Goal: Task Accomplishment & Management: Manage account settings

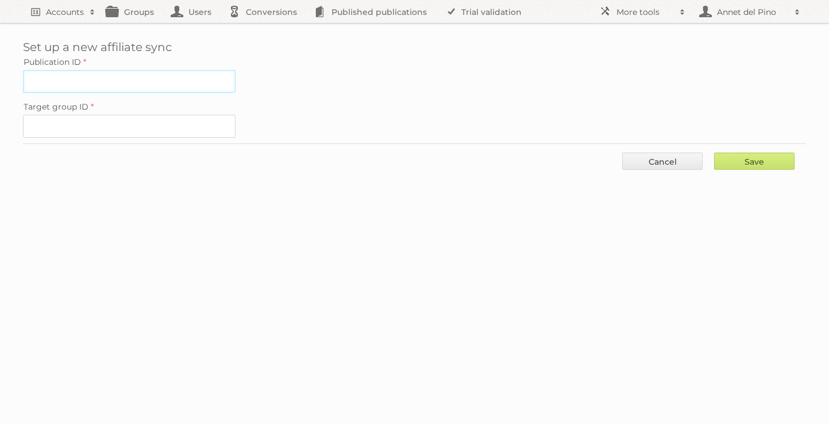
click at [105, 76] on input "Publication ID" at bounding box center [129, 81] width 213 height 23
paste input "2427034"
type input "2427034"
click at [114, 121] on input "Target group ID" at bounding box center [129, 126] width 213 height 23
paste input "60222"
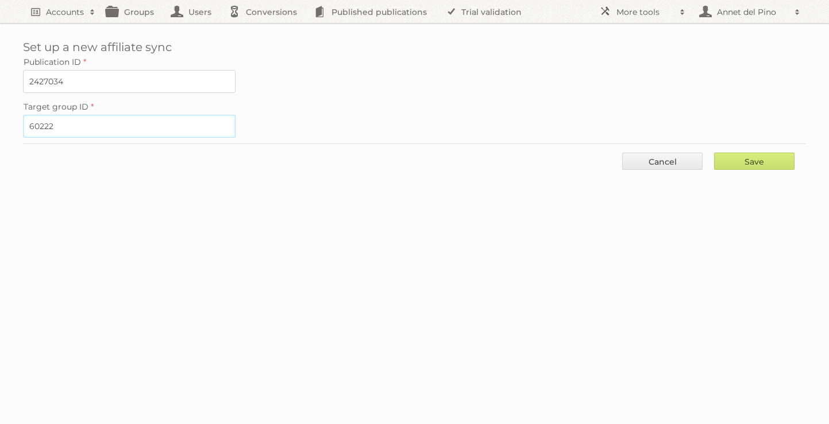
type input "60222"
click at [764, 172] on div "Save Cancel" at bounding box center [414, 161] width 783 height 34
click at [764, 170] on div "Save Cancel" at bounding box center [414, 161] width 783 height 34
click at [764, 164] on input "Save" at bounding box center [754, 161] width 80 height 17
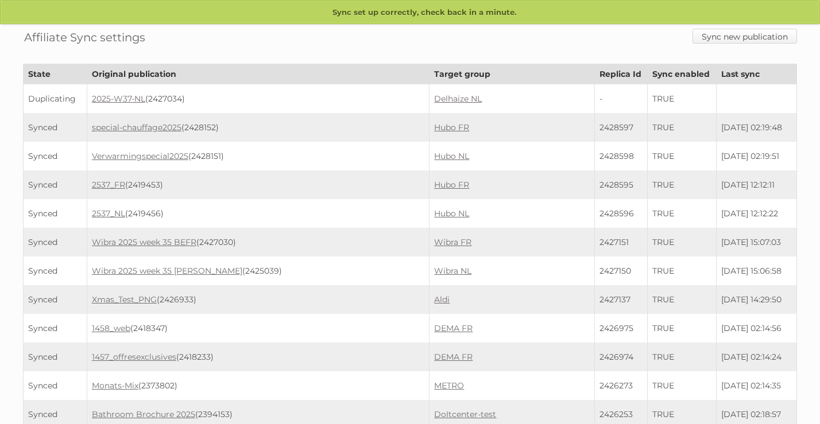
click at [737, 39] on link "Sync new publication" at bounding box center [745, 36] width 105 height 15
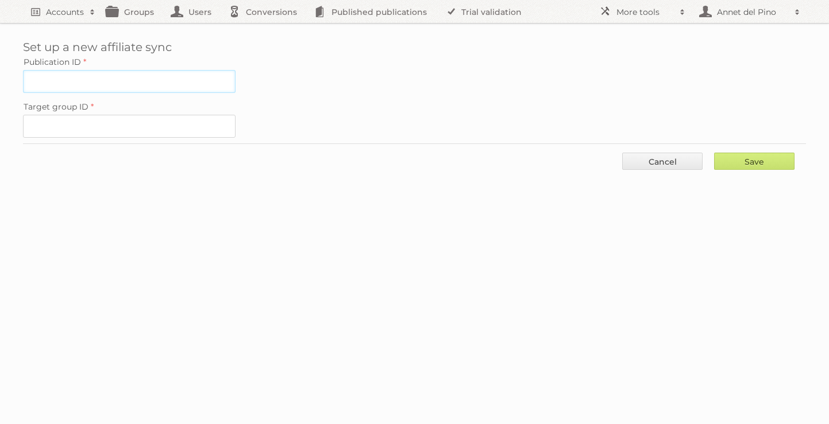
click at [199, 75] on input "Publication ID" at bounding box center [129, 81] width 213 height 23
paste input "2426895"
type input "2426895"
click at [153, 130] on input "Target group ID" at bounding box center [129, 126] width 213 height 23
paste input "60216"
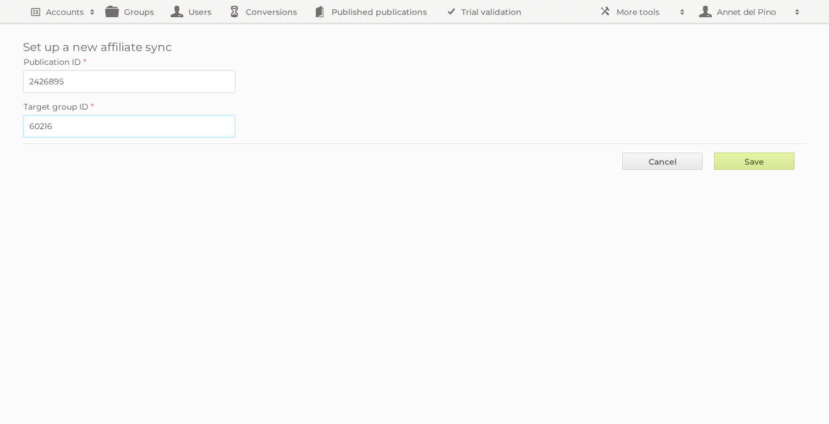
type input "60216"
click at [772, 161] on input "Save" at bounding box center [754, 161] width 80 height 17
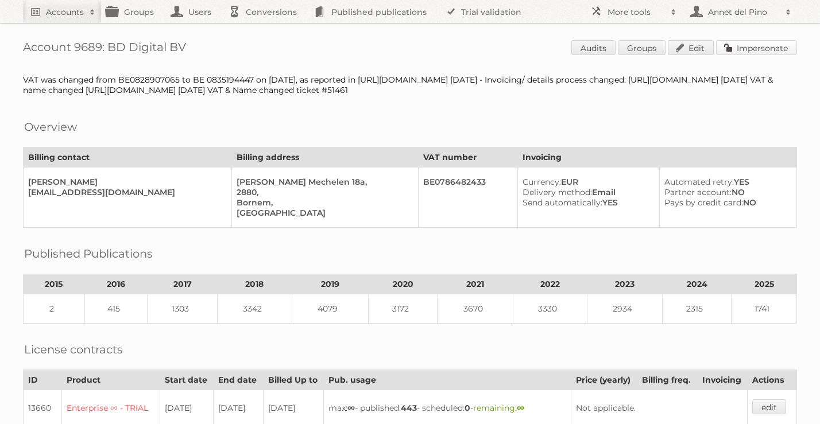
click at [762, 52] on link "Impersonate" at bounding box center [756, 47] width 81 height 15
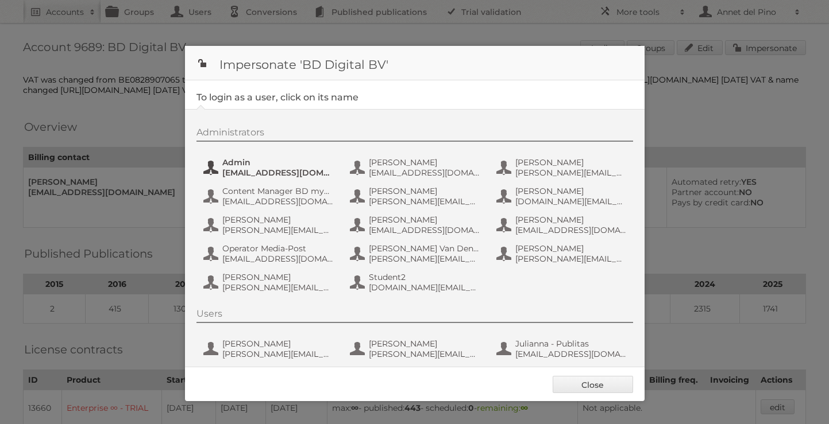
click at [237, 175] on span "[EMAIL_ADDRESS][DOMAIN_NAME]" at bounding box center [277, 173] width 111 height 10
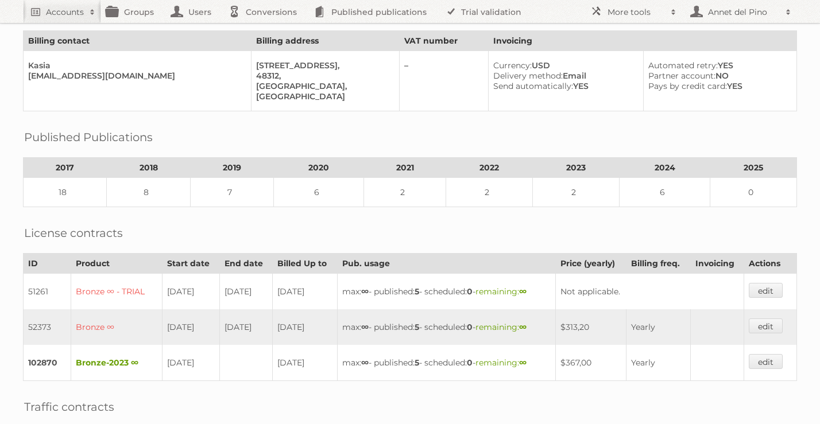
scroll to position [75, 0]
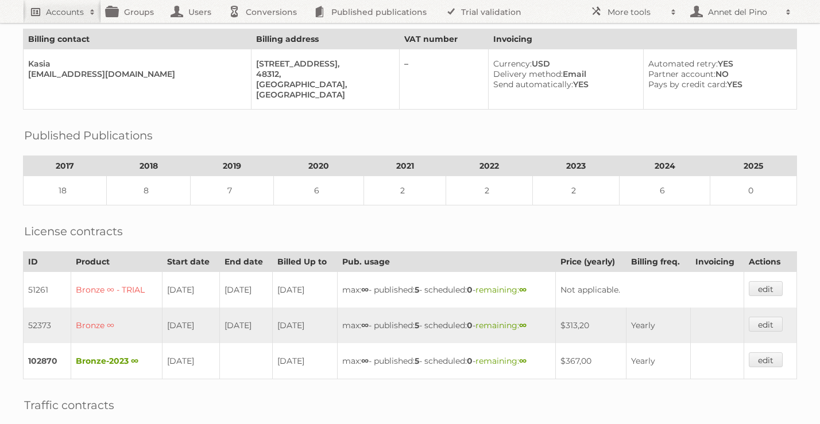
click at [76, 15] on h2 "Accounts" at bounding box center [65, 11] width 38 height 11
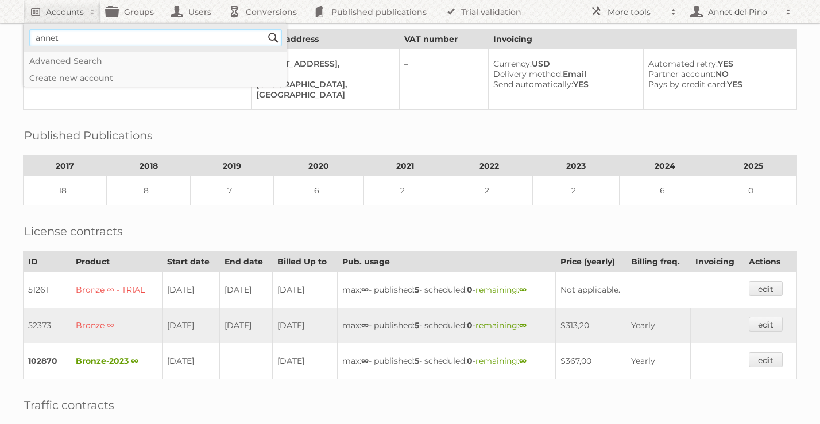
type input"] "[EMAIL_ADDRESS][DOMAIN_NAME]"
click at [272, 38] on input "Search" at bounding box center [273, 37] width 17 height 17
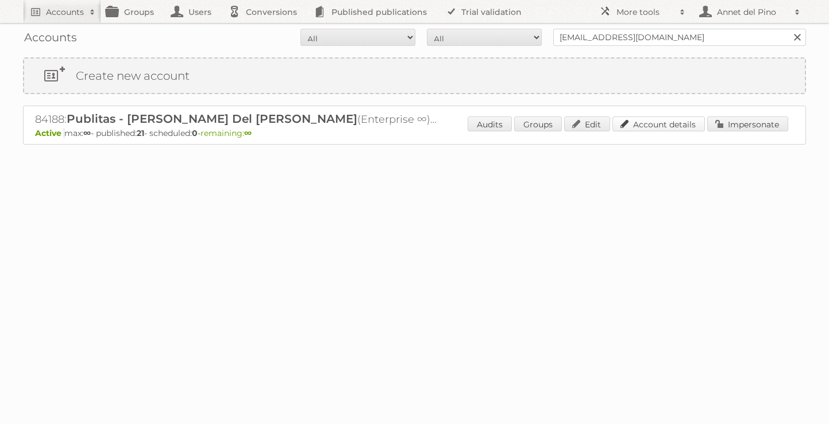
click at [623, 122] on link "Account details" at bounding box center [658, 124] width 92 height 15
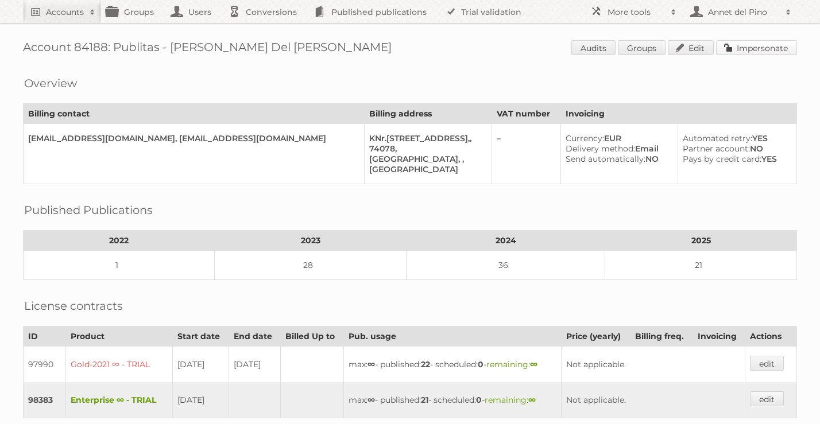
click at [744, 43] on link "Impersonate" at bounding box center [756, 47] width 81 height 15
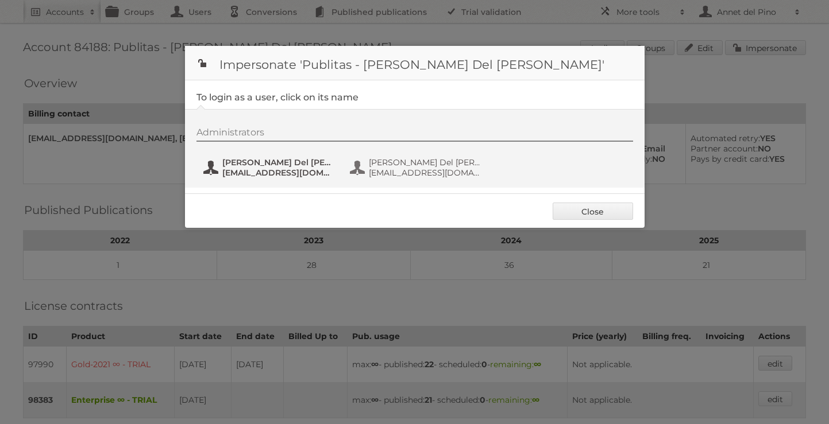
click at [247, 157] on button "Annet Del Pino annet@publitas.com" at bounding box center [269, 167] width 135 height 23
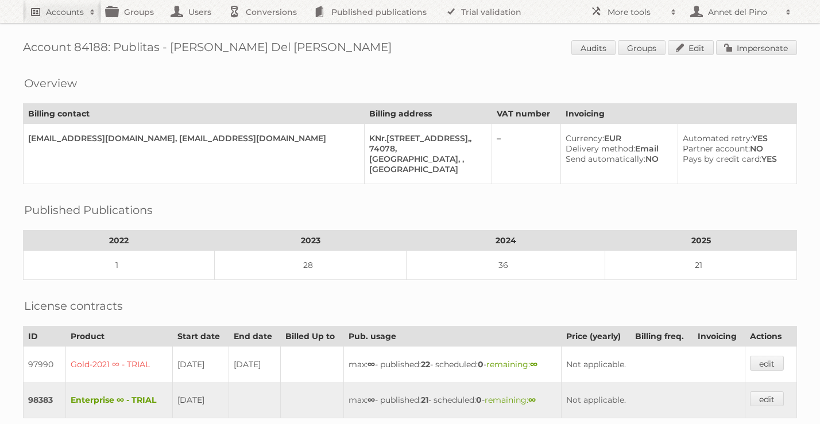
click at [65, 14] on h2 "Accounts" at bounding box center [65, 11] width 38 height 11
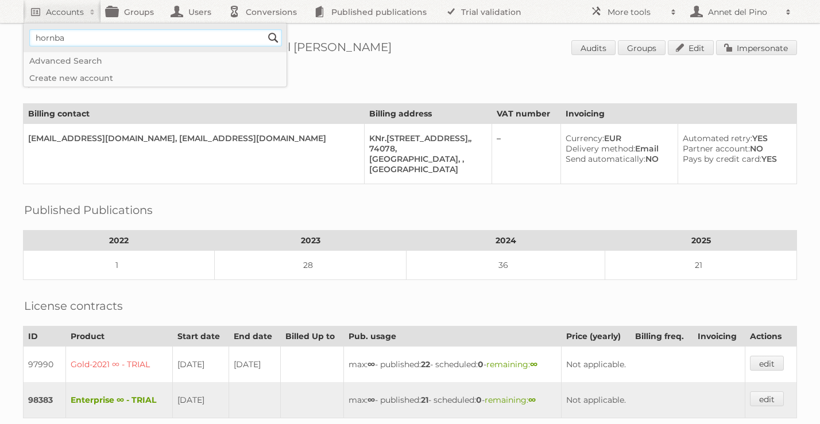
type input"] "hornbach"
click at [271, 37] on input "Search" at bounding box center [273, 37] width 17 height 17
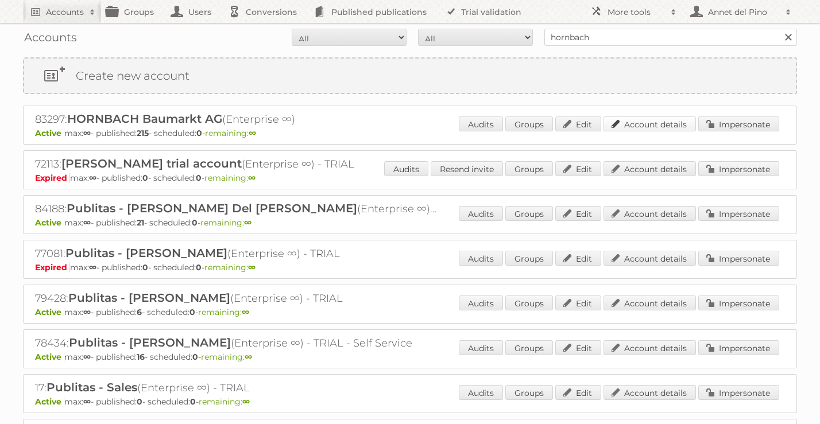
click at [679, 128] on link "Account details" at bounding box center [650, 124] width 92 height 15
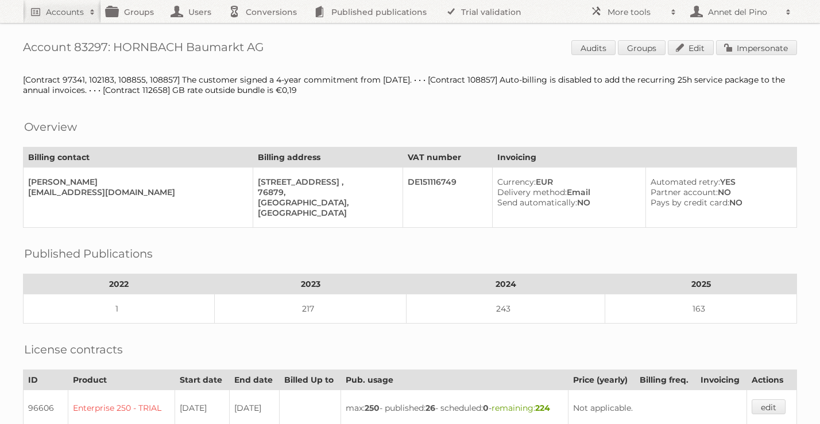
click at [745, 48] on link "Impersonate" at bounding box center [756, 47] width 81 height 15
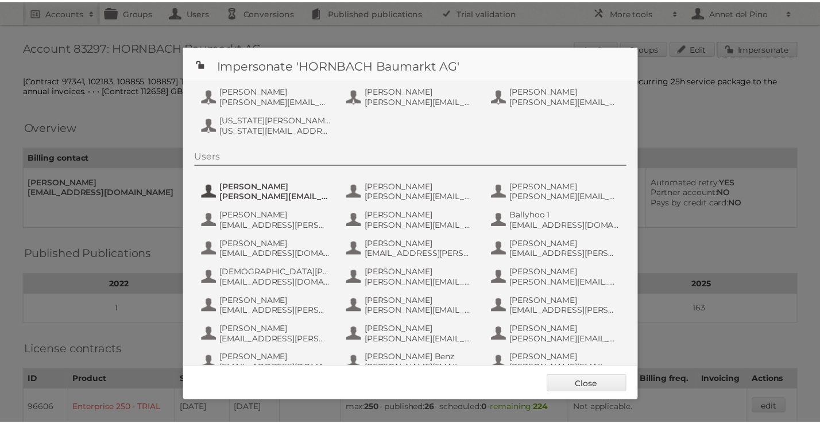
scroll to position [45, 0]
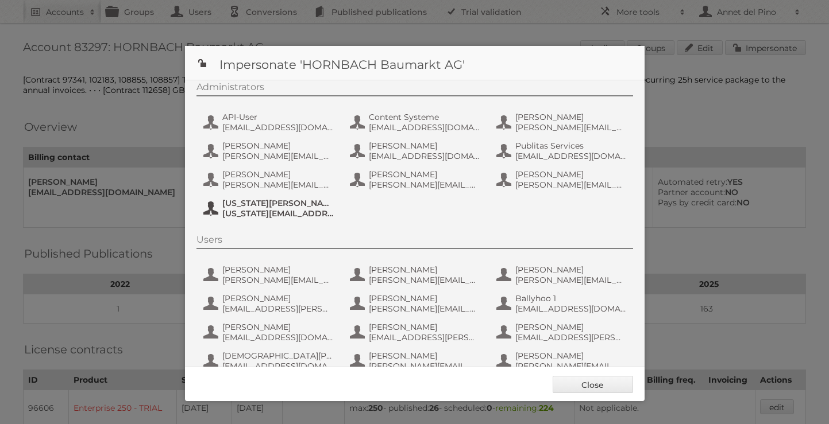
click at [265, 215] on span "virginia.werz@hornbach.com" at bounding box center [277, 213] width 111 height 10
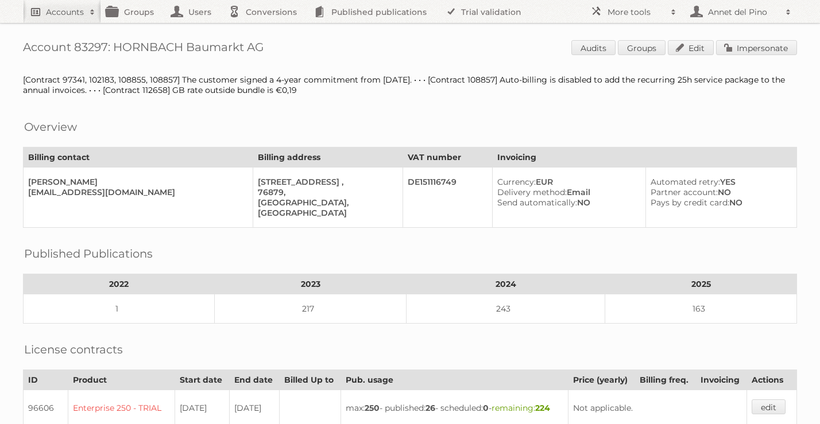
click at [84, 17] on span at bounding box center [92, 11] width 17 height 11
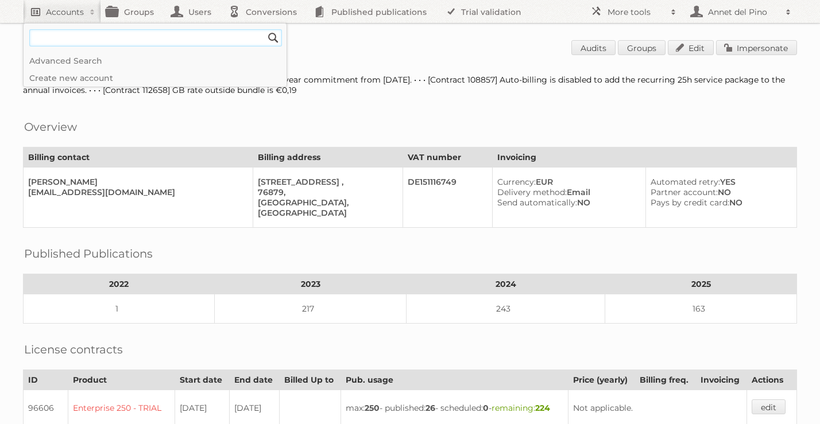
paste input"] "kgluszczynska@jeldwen.com"
type input"] "kgluszczynska@jeldwen.com"
click at [265, 29] on input "Search" at bounding box center [273, 37] width 17 height 17
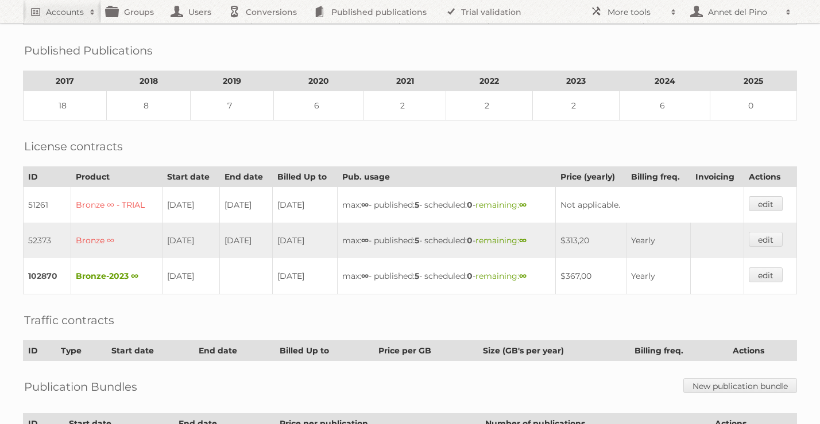
scroll to position [279, 0]
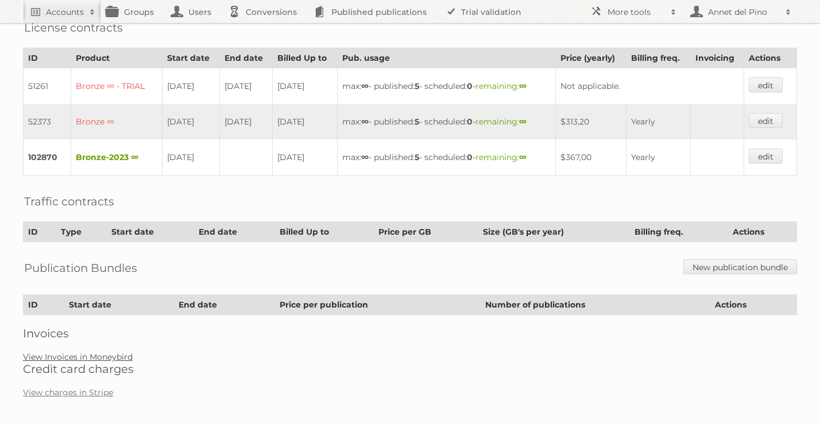
click at [54, 352] on link "View Invoices in Moneybird" at bounding box center [78, 357] width 110 height 10
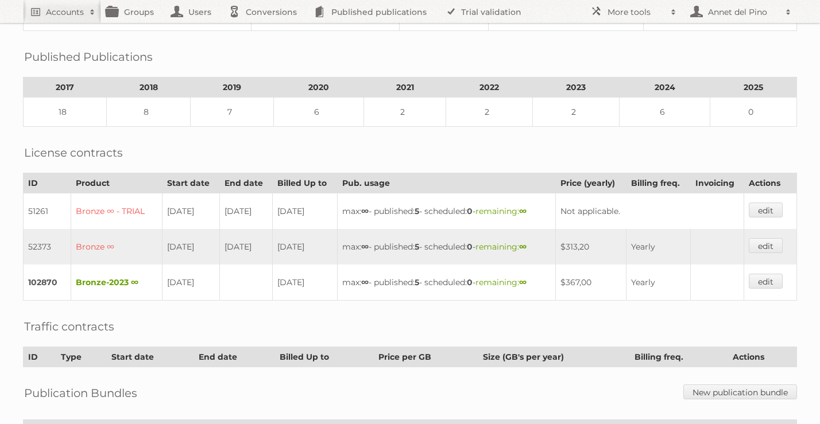
scroll to position [0, 0]
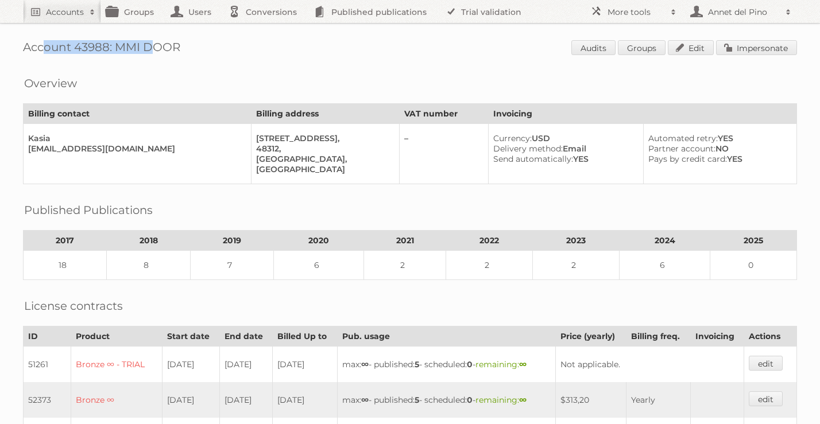
drag, startPoint x: 187, startPoint y: 40, endPoint x: 142, endPoint y: 48, distance: 45.5
click at [140, 48] on div "Account 43988: MMI DOOR Audits Groups Edit Impersonate Overview Billing contact…" at bounding box center [410, 344] width 820 height 688
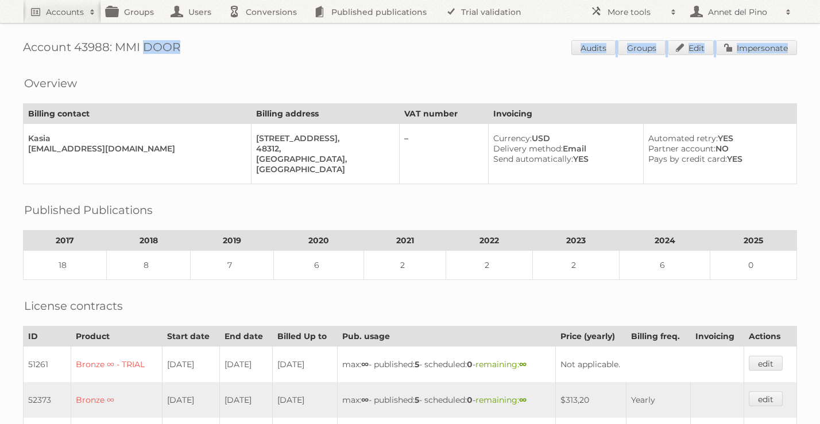
drag, startPoint x: 183, startPoint y: 60, endPoint x: 122, endPoint y: 49, distance: 61.9
click at [122, 49] on div "Account 43988: MMI DOOR Audits Groups Edit Impersonate Overview Billing contact…" at bounding box center [410, 344] width 820 height 688
click at [171, 49] on h1 "Account 43988: MMI DOOR Audits Groups Edit Impersonate" at bounding box center [410, 48] width 774 height 17
drag, startPoint x: 181, startPoint y: 48, endPoint x: 119, endPoint y: 48, distance: 62.0
click at [118, 48] on h1 "Account 43988: MMI DOOR Audits Groups Edit Impersonate" at bounding box center [410, 48] width 774 height 17
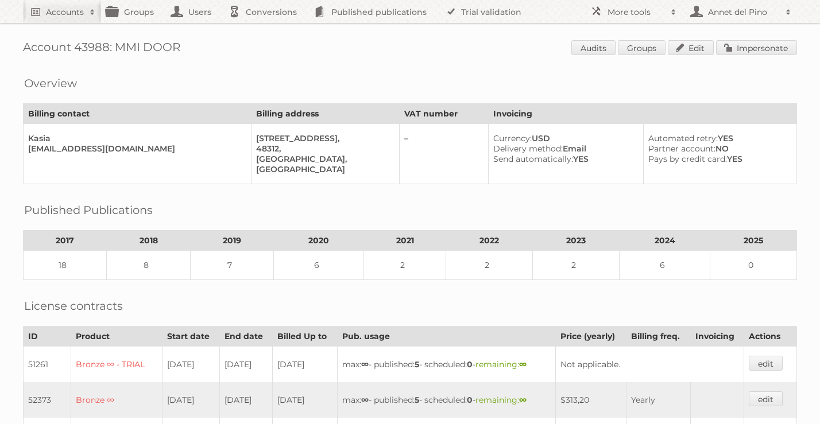
copy h1 "MMI DOOR"
drag, startPoint x: 106, startPoint y: 48, endPoint x: 77, endPoint y: 47, distance: 29.3
click at [77, 47] on h1 "Account 43988: MMI DOOR Audits Groups Edit Impersonate" at bounding box center [410, 48] width 774 height 17
copy h1 "43988"
click at [68, 11] on h2 "Accounts" at bounding box center [65, 11] width 38 height 11
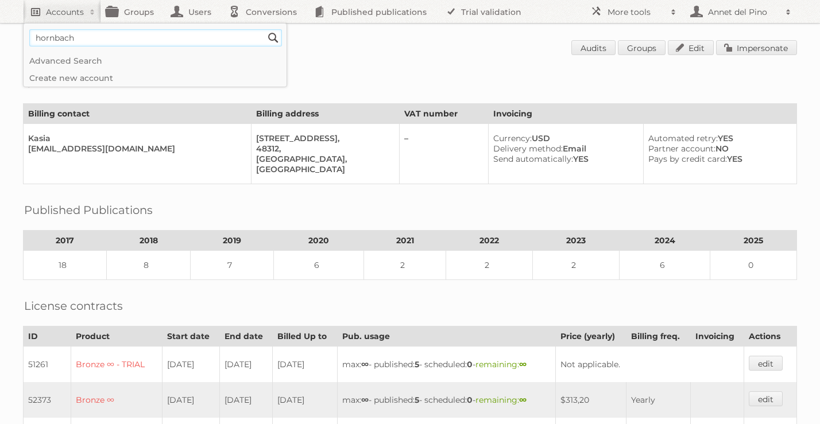
type input"] "hornbach"
click at [265, 29] on input "Search" at bounding box center [273, 37] width 17 height 17
click at [755, 38] on div "Account 43988: MMI DOOR Audits Groups Edit Impersonate Overview Billing contact…" at bounding box center [410, 344] width 820 height 688
click at [755, 43] on link "Impersonate" at bounding box center [756, 47] width 81 height 15
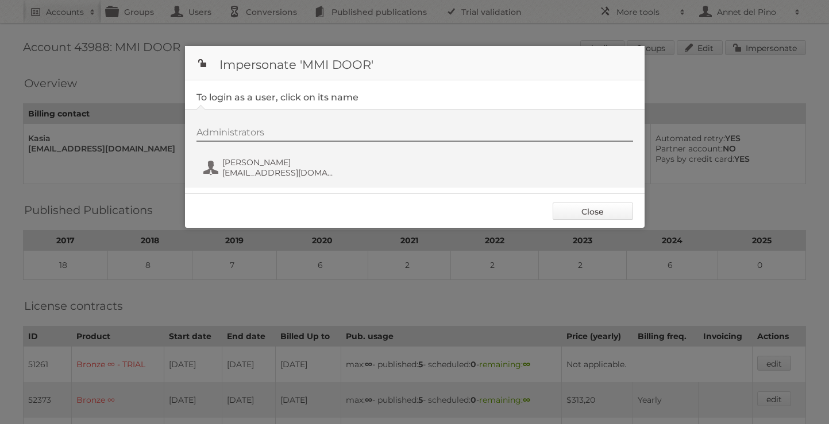
click at [607, 214] on link "Close" at bounding box center [593, 211] width 80 height 17
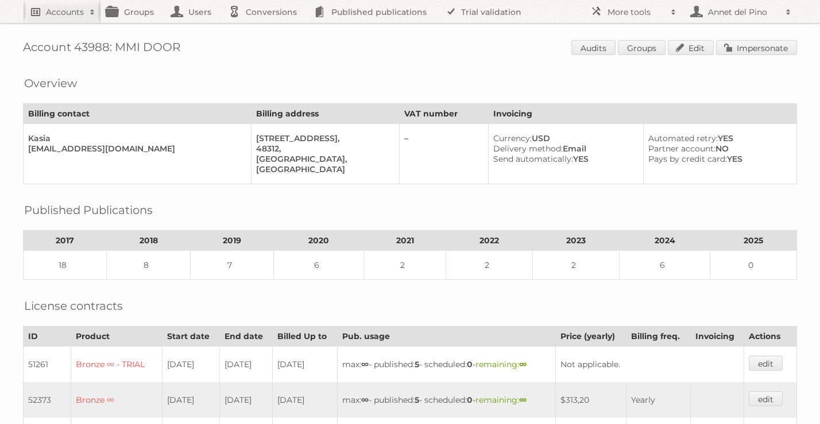
click at [69, 14] on h2 "Accounts" at bounding box center [65, 11] width 38 height 11
paste input"] "kasiag@mmidoor.com"
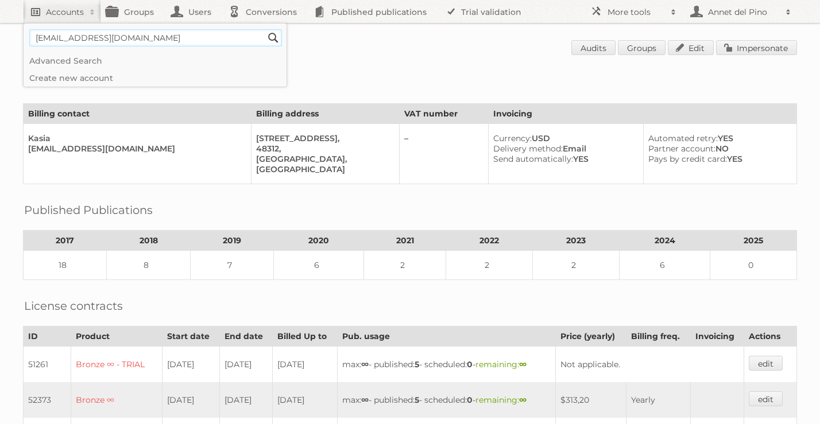
type input"] "kasiag@mmidoor.com"
click at [265, 29] on input "Search" at bounding box center [273, 37] width 17 height 17
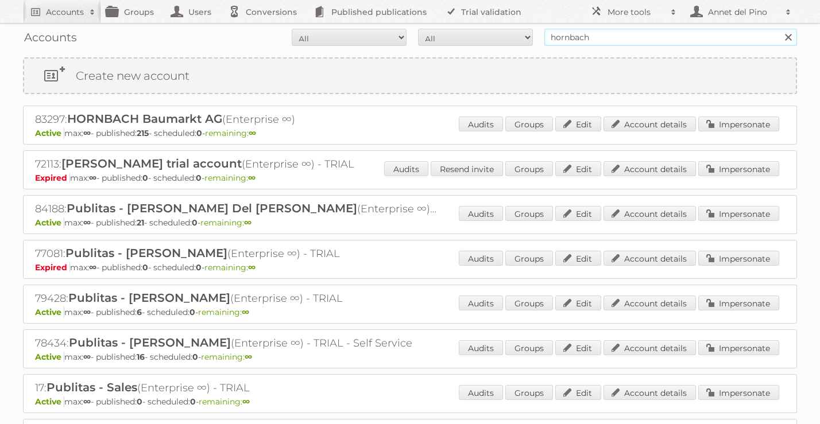
click at [592, 32] on input "hornbach" at bounding box center [670, 37] width 253 height 17
paste input "[PERSON_NAME]"
type input "[PERSON_NAME]"
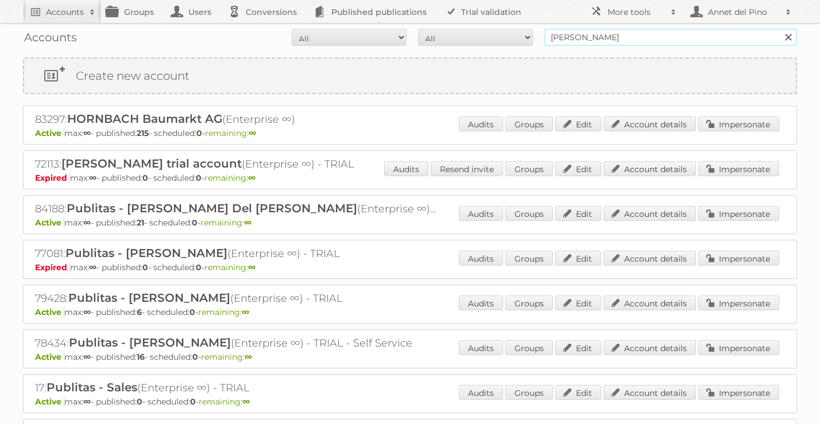
click at [779, 29] on input "Search" at bounding box center [787, 37] width 17 height 17
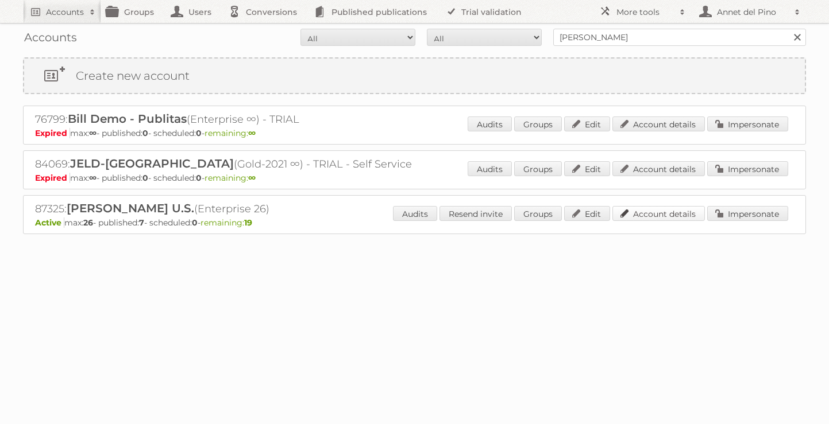
click at [654, 211] on link "Account details" at bounding box center [658, 213] width 92 height 15
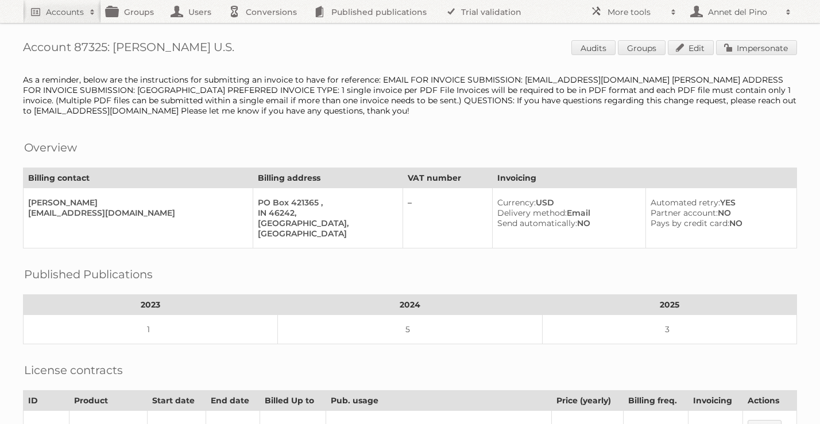
scroll to position [341, 0]
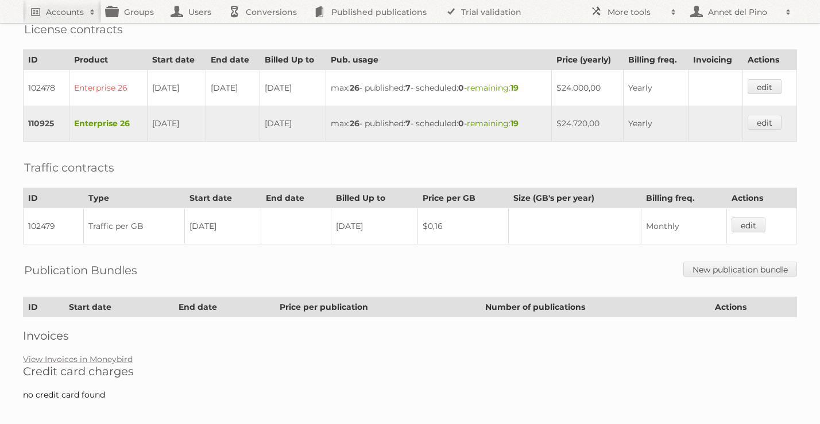
click at [91, 365] on h2 "Credit card charges" at bounding box center [410, 372] width 774 height 14
click at [94, 354] on link "View Invoices in Moneybird" at bounding box center [78, 359] width 110 height 10
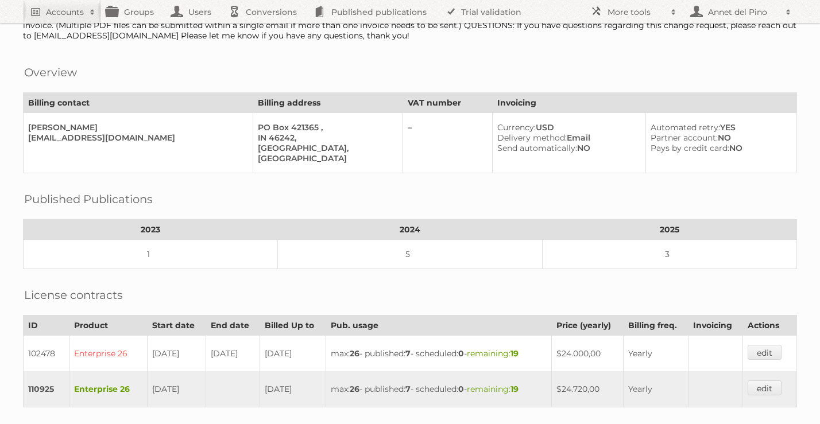
scroll to position [0, 0]
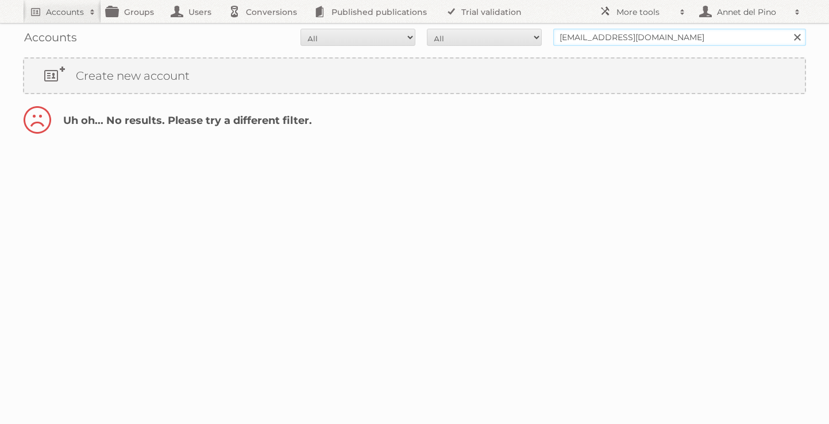
drag, startPoint x: 617, startPoint y: 39, endPoint x: 550, endPoint y: 36, distance: 67.3
click at [550, 36] on form "All Active Expired Pending All Paid Trials Self service kgluszczynska@jeldwen.c…" at bounding box center [414, 37] width 783 height 17
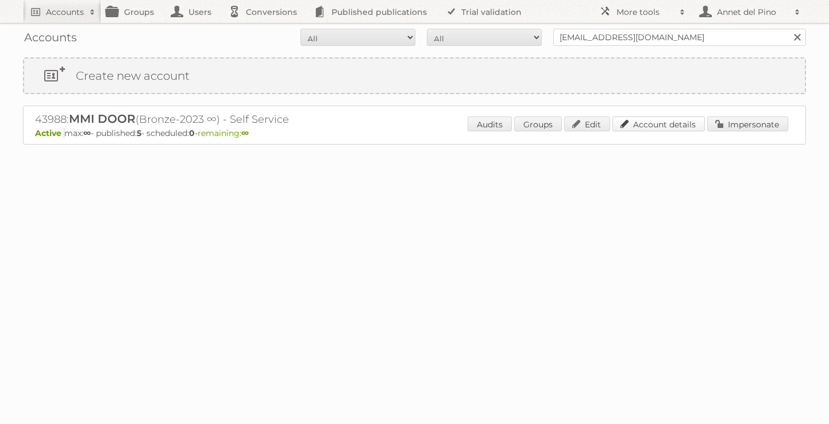
click at [651, 123] on link "Account details" at bounding box center [658, 124] width 92 height 15
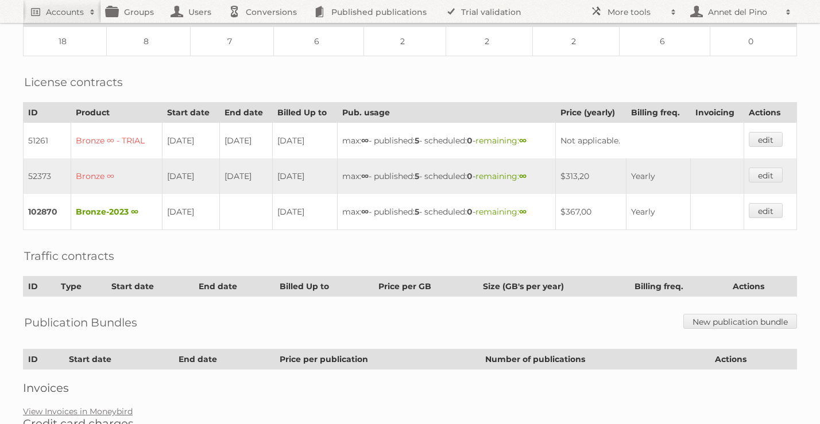
scroll to position [279, 0]
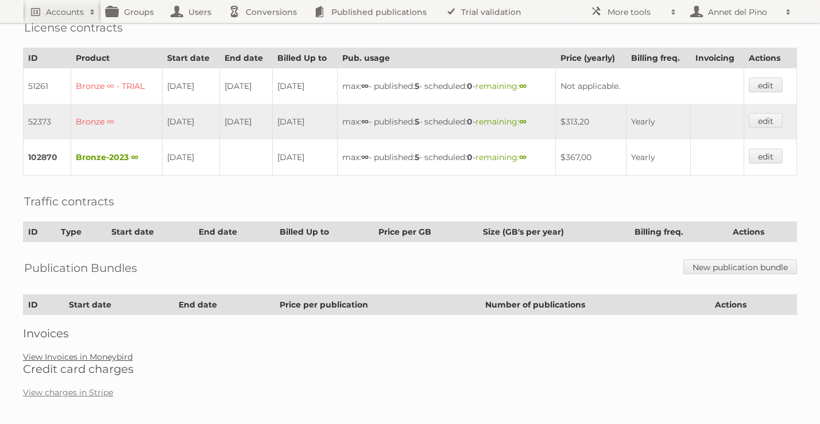
click at [86, 353] on link "View Invoices in Moneybird" at bounding box center [78, 357] width 110 height 10
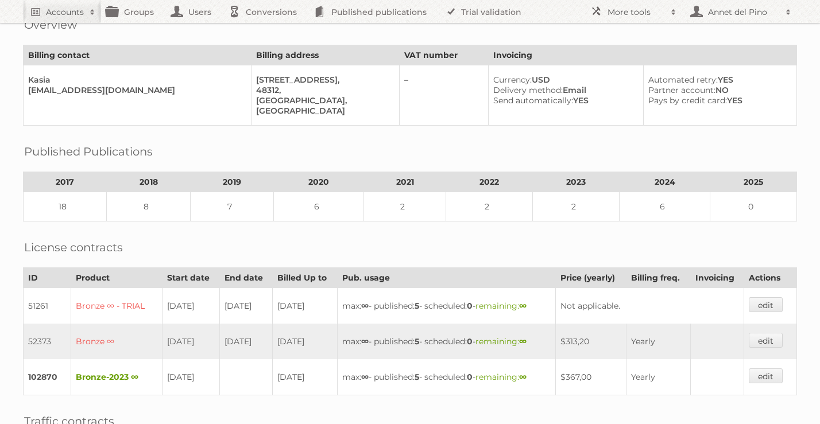
scroll to position [223, 0]
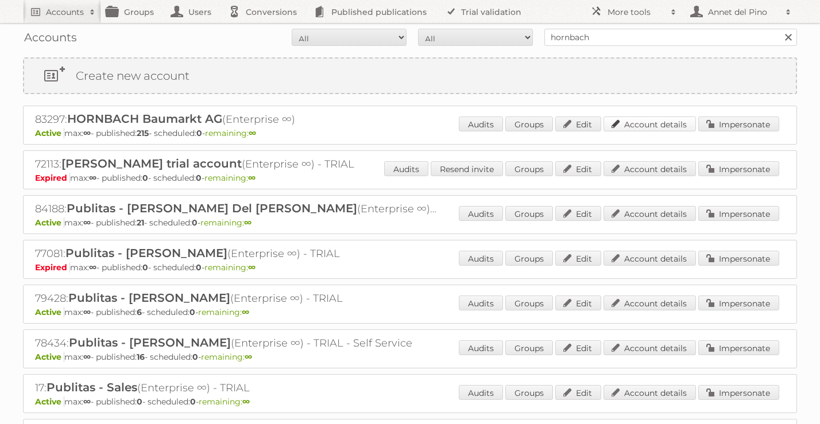
click at [679, 129] on link "Account details" at bounding box center [650, 124] width 92 height 15
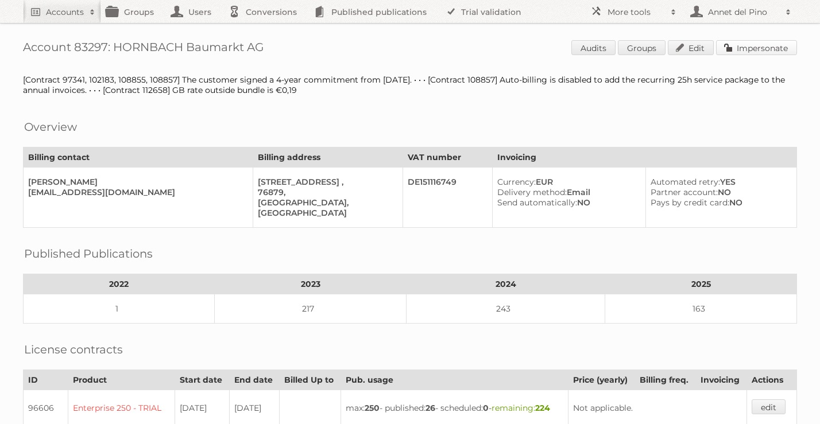
click at [759, 53] on link "Impersonate" at bounding box center [756, 47] width 81 height 15
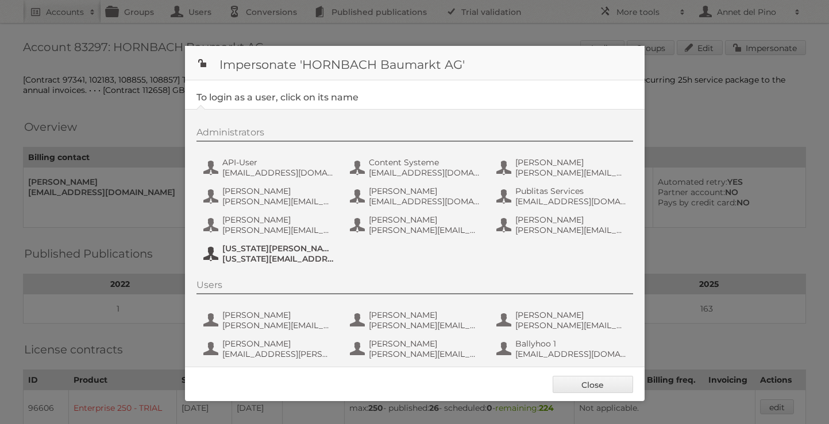
click at [237, 256] on span "[US_STATE][EMAIL_ADDRESS][DOMAIN_NAME]" at bounding box center [277, 259] width 111 height 10
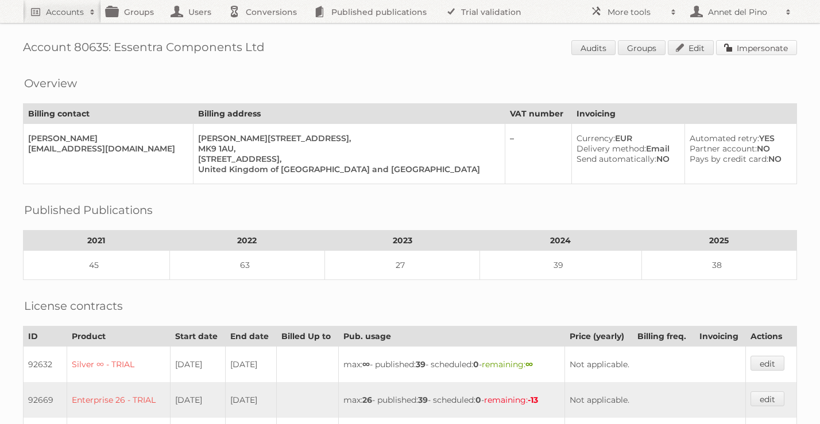
click at [751, 45] on link "Impersonate" at bounding box center [756, 47] width 81 height 15
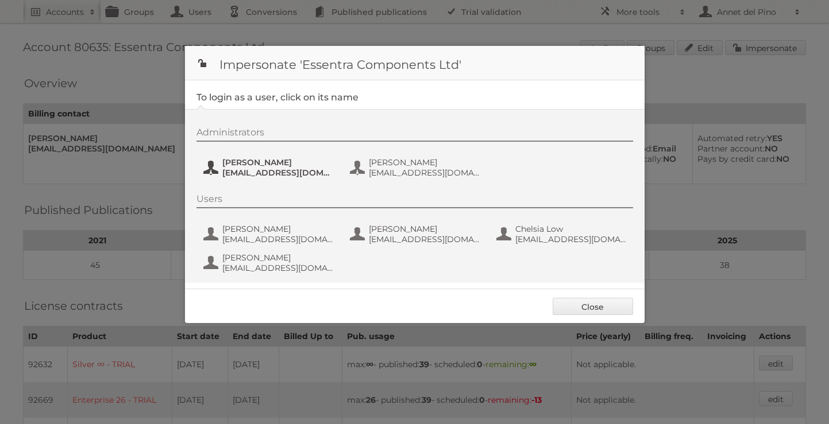
click at [222, 167] on span "Christoph Muehlenbeck" at bounding box center [277, 162] width 111 height 10
